Goal: Information Seeking & Learning: Learn about a topic

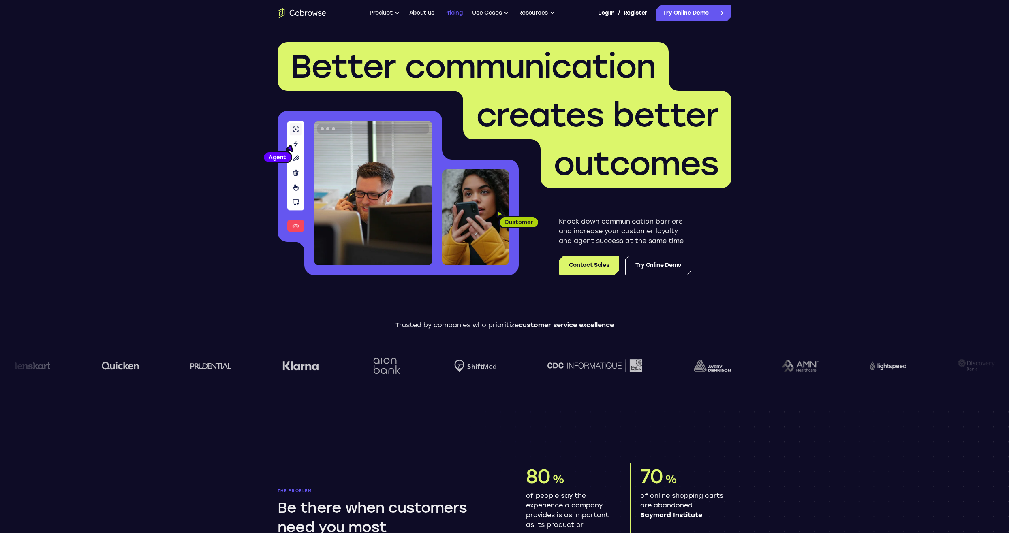
click at [447, 13] on link "Pricing" at bounding box center [453, 13] width 19 height 16
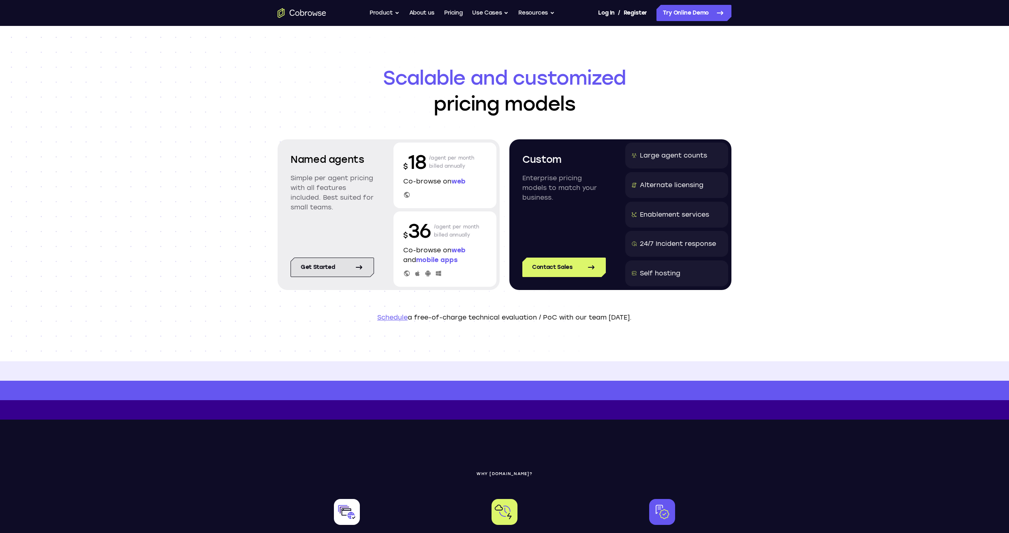
click at [364, 263] on link "Get started" at bounding box center [332, 267] width 83 height 19
click at [456, 14] on link "Pricing" at bounding box center [453, 13] width 19 height 16
click at [535, 13] on button "Resources" at bounding box center [536, 13] width 36 height 16
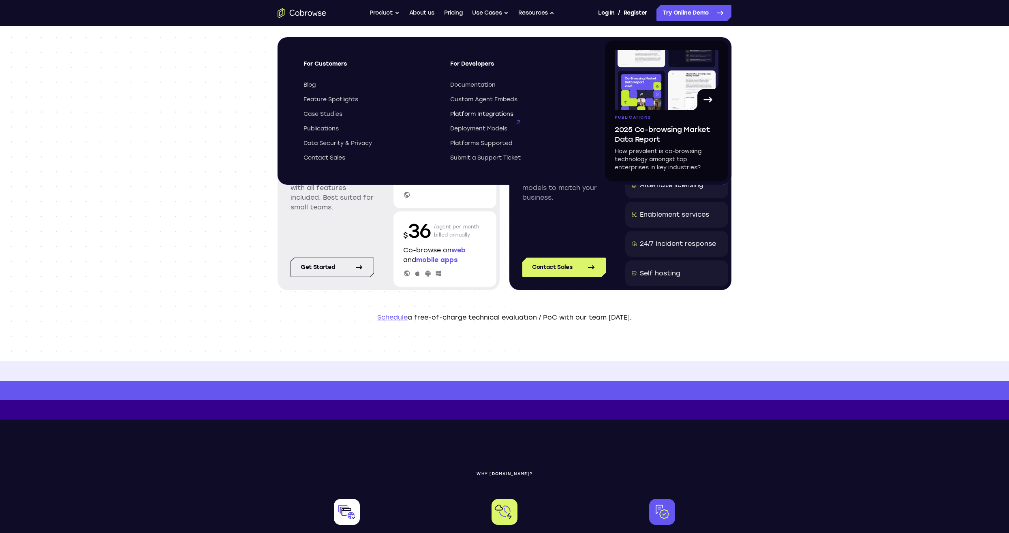
click at [471, 113] on span "Platform Integrations" at bounding box center [481, 114] width 63 height 8
